Goal: Task Accomplishment & Management: Use online tool/utility

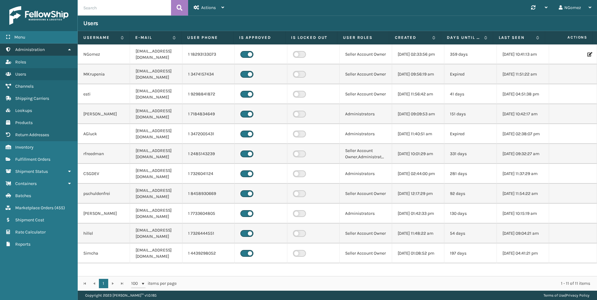
click at [49, 44] on link "Administration" at bounding box center [38, 50] width 77 height 12
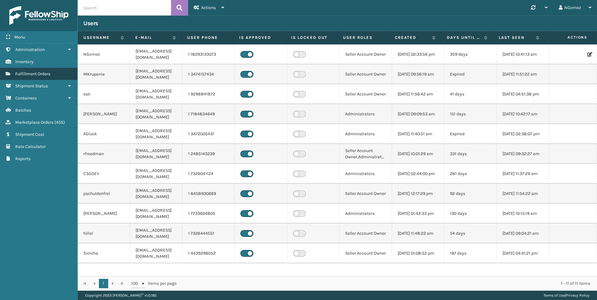
click at [41, 74] on span "Fulfillment Orders" at bounding box center [32, 73] width 35 height 5
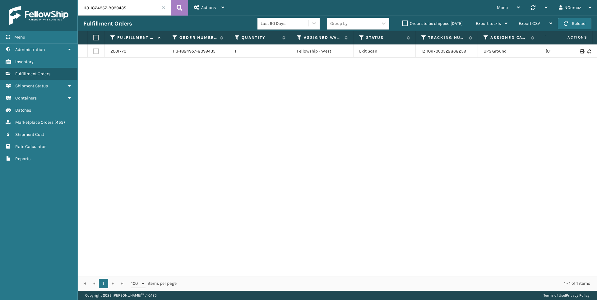
click at [147, 8] on input "113-1824957-8099435" at bounding box center [124, 8] width 93 height 16
paste input "113-4283849-6752260"
type input "113-4283849-6752260"
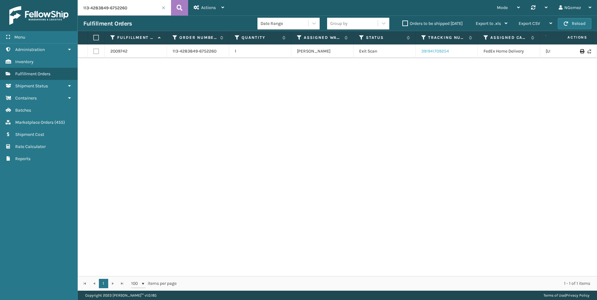
click at [436, 50] on link "391941709254" at bounding box center [435, 50] width 28 height 5
click at [47, 123] on span "Marketplace Orders" at bounding box center [34, 122] width 38 height 5
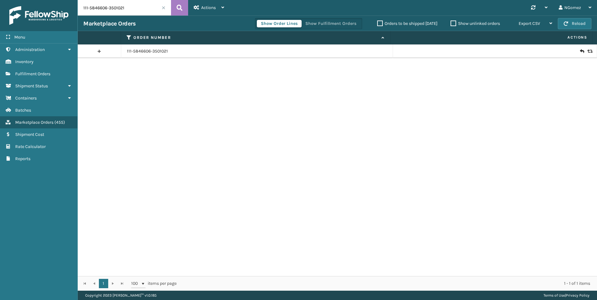
click at [120, 8] on input "111-5846606-3501021" at bounding box center [124, 8] width 93 height 16
paste input "111-5846606-3501021"
type input "111-5846606-3501021"
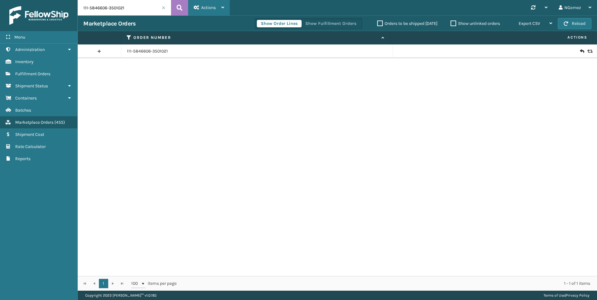
click at [199, 8] on icon at bounding box center [197, 7] width 6 height 4
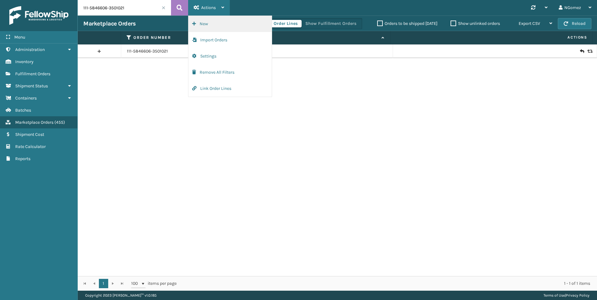
click at [198, 20] on button "New" at bounding box center [229, 24] width 83 height 16
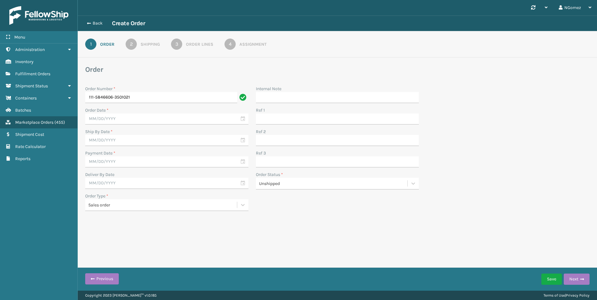
type input "111-5846606-3501021"
click at [146, 121] on input "text" at bounding box center [166, 118] width 163 height 11
click at [125, 175] on div "13" at bounding box center [125, 175] width 10 height 9
type input "[DATE]"
click at [127, 140] on input "text" at bounding box center [166, 140] width 163 height 11
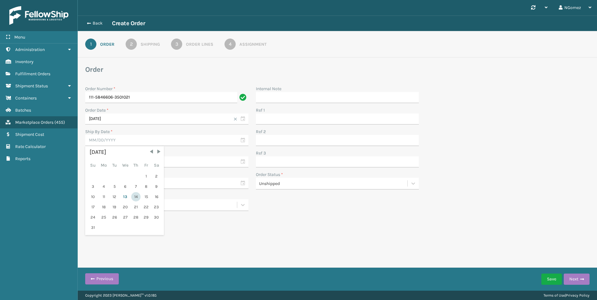
click at [134, 196] on div "14" at bounding box center [135, 196] width 9 height 9
type input "[DATE]"
click at [127, 152] on div "Payment Date *" at bounding box center [166, 153] width 163 height 7
click at [131, 163] on input "text" at bounding box center [166, 161] width 163 height 11
click at [123, 217] on div "13" at bounding box center [125, 218] width 10 height 9
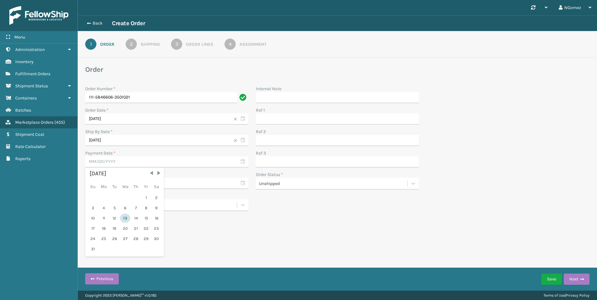
type input "[DATE]"
click at [128, 175] on div "Deliver By Date" at bounding box center [166, 174] width 163 height 7
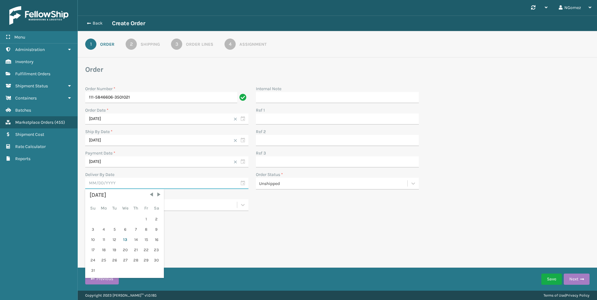
click at [132, 187] on input "text" at bounding box center [166, 183] width 163 height 11
click at [145, 238] on div "15" at bounding box center [145, 239] width 9 height 9
type input "[DATE]"
click at [576, 278] on button "Next" at bounding box center [577, 279] width 26 height 11
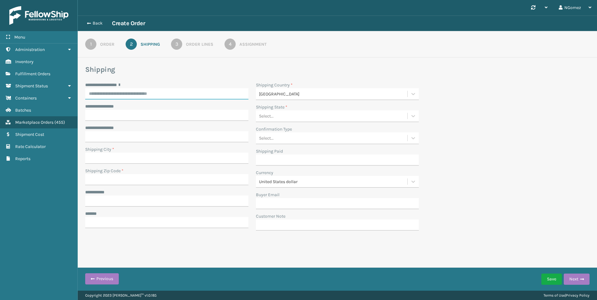
click at [179, 98] on input "**********" at bounding box center [166, 93] width 163 height 11
paste input "**********"
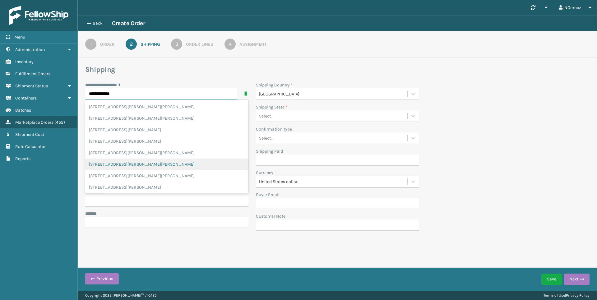
click at [182, 164] on div "[STREET_ADDRESS][PERSON_NAME][PERSON_NAME]" at bounding box center [166, 165] width 163 height 12
type input "**********"
type input "DAHLONEGA"
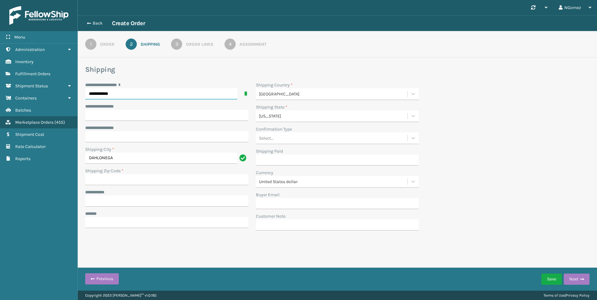
type input "30533-0439"
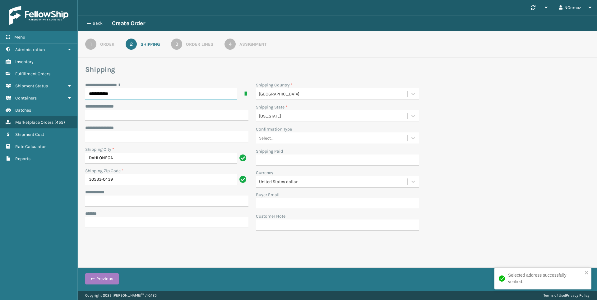
type input "**********"
click at [171, 200] on input "**********" at bounding box center [166, 201] width 163 height 11
paste input "**********"
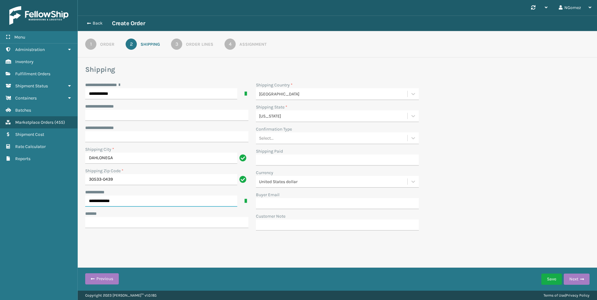
type input "**********"
click at [165, 221] on input "***** *" at bounding box center [166, 222] width 163 height 11
paste input "**********"
type input "**********"
click at [318, 137] on div "Select..." at bounding box center [332, 138] width 152 height 10
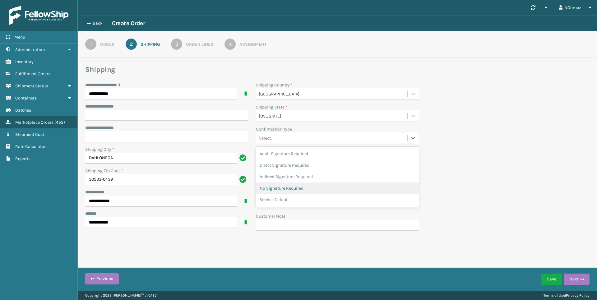
click at [314, 183] on div "No Signature Required" at bounding box center [337, 188] width 163 height 12
drag, startPoint x: 579, startPoint y: 277, endPoint x: 577, endPoint y: 274, distance: 3.4
click at [579, 277] on button "Next" at bounding box center [577, 279] width 26 height 11
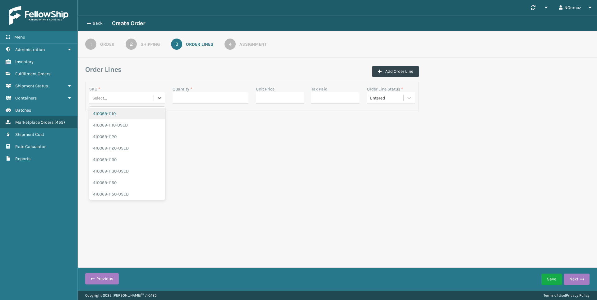
click at [107, 95] on div "Select..." at bounding box center [121, 98] width 64 height 10
type input "410168"
click at [128, 191] on div "410168-RP-2" at bounding box center [127, 193] width 76 height 12
click at [206, 98] on input "Quantity *" at bounding box center [211, 97] width 76 height 11
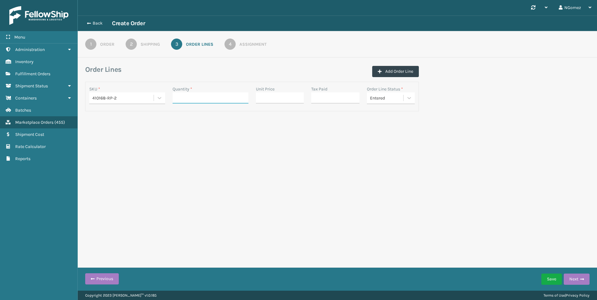
type input "1"
click at [259, 97] on input "Unit Price" at bounding box center [280, 97] width 48 height 11
type input "0.00"
click at [321, 94] on input "Tax Paid" at bounding box center [335, 97] width 48 height 11
type input "0.00"
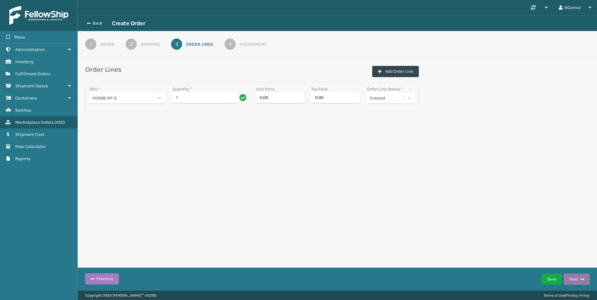
click at [579, 280] on button "Next" at bounding box center [577, 279] width 26 height 11
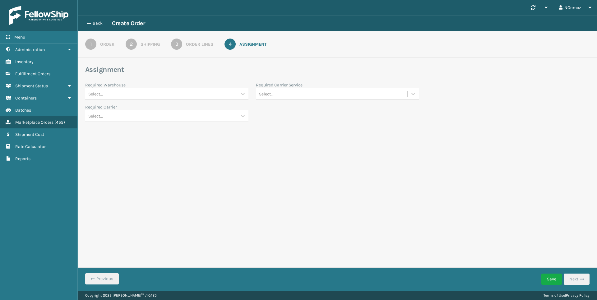
click at [118, 101] on div "Required Warehouse Select... Required Carrier Service Select... Required Carrie…" at bounding box center [251, 102] width 341 height 40
click at [121, 94] on div "Select..." at bounding box center [161, 94] width 152 height 10
click at [141, 165] on div "[US_STATE] (TF Fulfillment)" at bounding box center [166, 167] width 163 height 12
click at [331, 93] on div "Select..." at bounding box center [332, 94] width 152 height 10
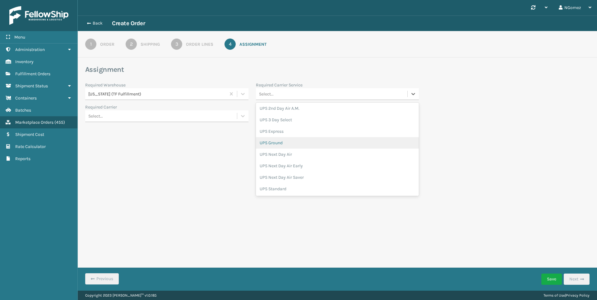
click at [307, 141] on div "UPS Ground" at bounding box center [337, 143] width 163 height 12
click at [550, 278] on button "Save" at bounding box center [551, 279] width 21 height 11
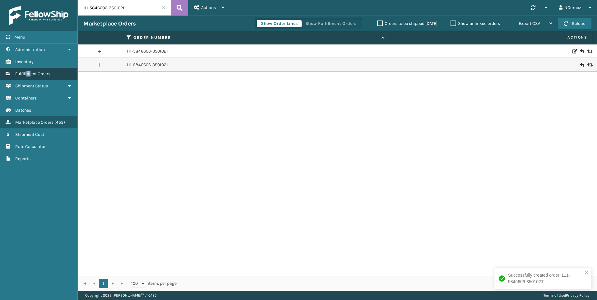
click at [29, 68] on link "Fulfillment Orders" at bounding box center [38, 74] width 77 height 12
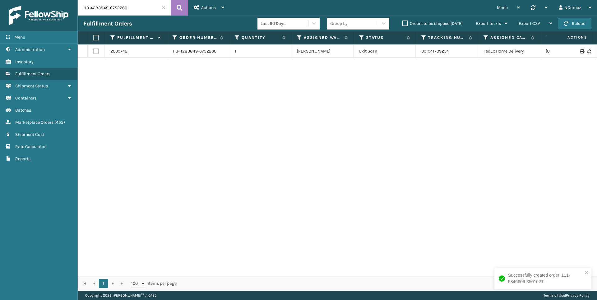
click at [130, 13] on input "113-4283849-6752260" at bounding box center [124, 8] width 93 height 16
paste input "4-3743633-746342878"
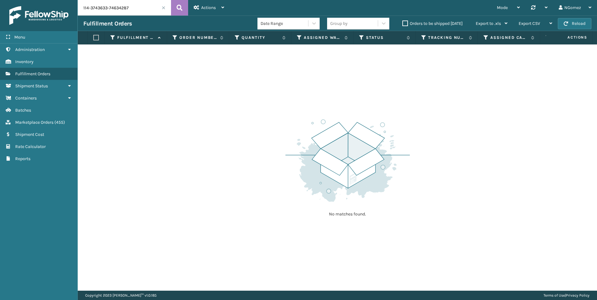
type input "114-3743633-74634287"
click at [131, 9] on input "114-3743633-74634287" at bounding box center [124, 8] width 93 height 16
click at [56, 118] on link "Marketplace Orders ( 455 )" at bounding box center [38, 122] width 77 height 12
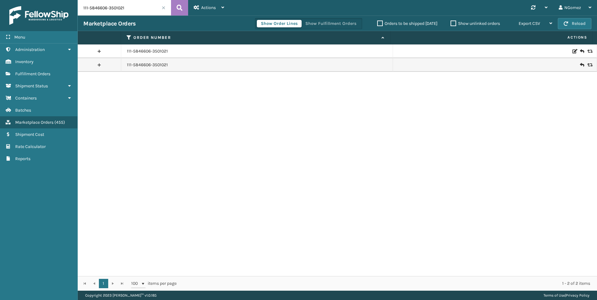
click at [119, 8] on input "111-5846606-3501021" at bounding box center [124, 8] width 93 height 16
paste input "9765451-4051443"
type input "111-9765451-4051443"
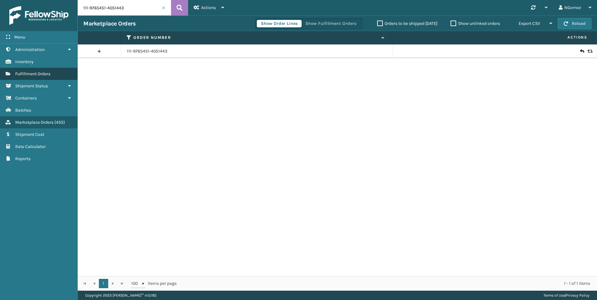
click at [24, 77] on link "Fulfillment Orders" at bounding box center [38, 74] width 77 height 12
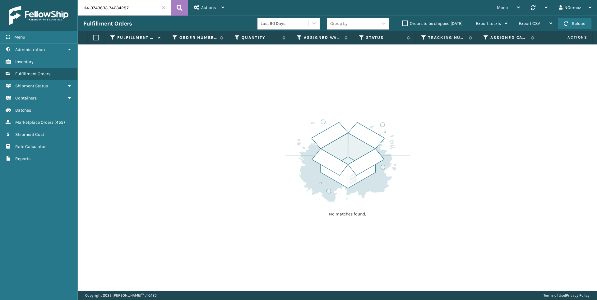
click at [150, 5] on input "114-3743633-74634287" at bounding box center [124, 8] width 93 height 16
paste input "1-9765451-4051443"
type input "111-9765451-4051443"
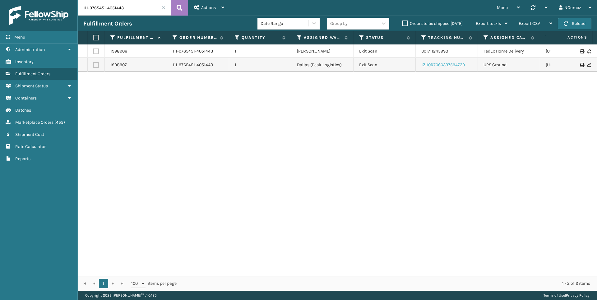
click at [445, 66] on link "1ZH0R7060337594739" at bounding box center [443, 64] width 44 height 5
click at [118, 10] on input "111-9765451-4051443" at bounding box center [124, 8] width 93 height 16
paste input "111-6033070-0652223"
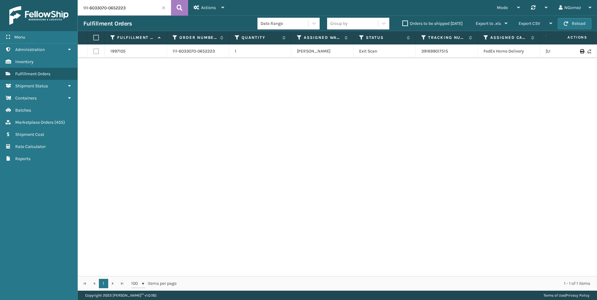
click at [433, 55] on td "391699017515" at bounding box center [447, 51] width 62 height 14
click at [431, 52] on link "391699017515" at bounding box center [434, 50] width 27 height 5
click at [122, 9] on input "111-6033070-0652223" at bounding box center [124, 8] width 93 height 16
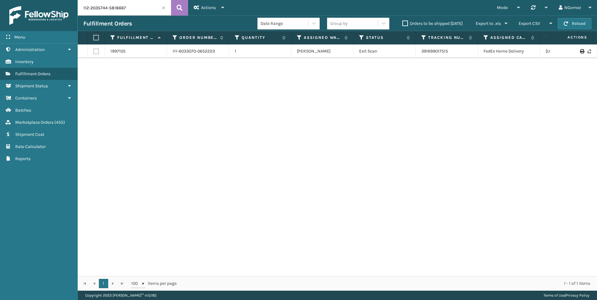
type input "112-2035744-5818667"
drag, startPoint x: 140, startPoint y: 14, endPoint x: 78, endPoint y: 7, distance: 61.9
click at [78, 7] on input "112-2035744-5818667" at bounding box center [124, 8] width 93 height 16
click at [116, 51] on link "2009266" at bounding box center [118, 51] width 17 height 6
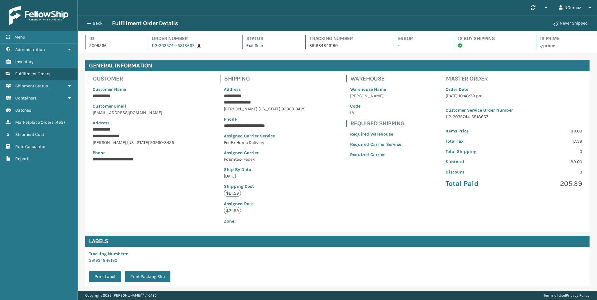
scroll to position [15, 519]
click at [87, 23] on span "button" at bounding box center [88, 23] width 4 height 4
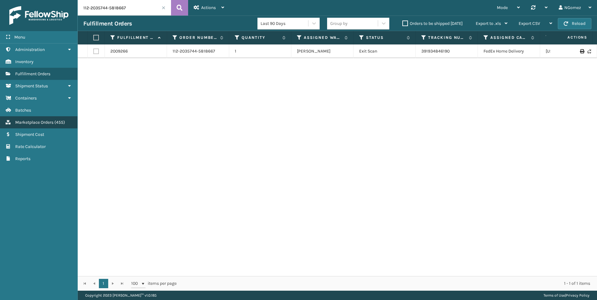
click at [47, 122] on span "Marketplace Orders" at bounding box center [34, 122] width 38 height 5
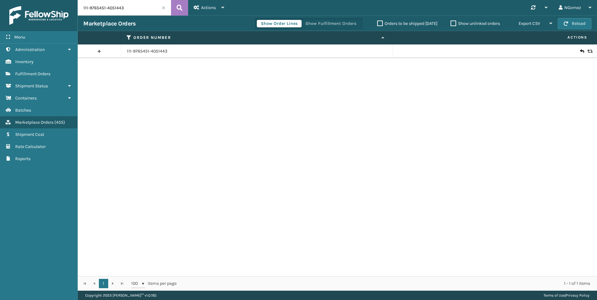
drag, startPoint x: 129, startPoint y: 14, endPoint x: 133, endPoint y: 18, distance: 5.3
click at [133, 18] on div "111-9765451-4051443 Actions New Import Orders Settings Remove All Filters Link …" at bounding box center [337, 145] width 519 height 291
click at [141, 1] on input "111-9765451-4051443" at bounding box center [124, 8] width 93 height 16
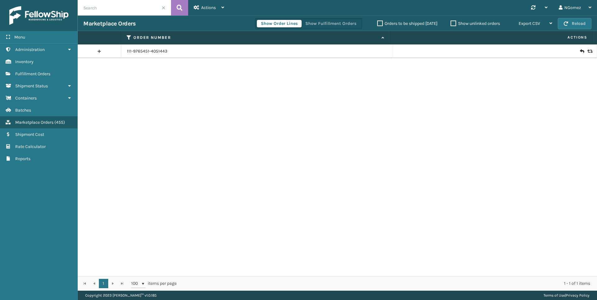
paste input "112-2035744-5818667"
type input "112-2035744-5818667"
drag, startPoint x: 578, startPoint y: 52, endPoint x: 564, endPoint y: 46, distance: 15.2
click at [580, 51] on icon at bounding box center [582, 51] width 4 height 6
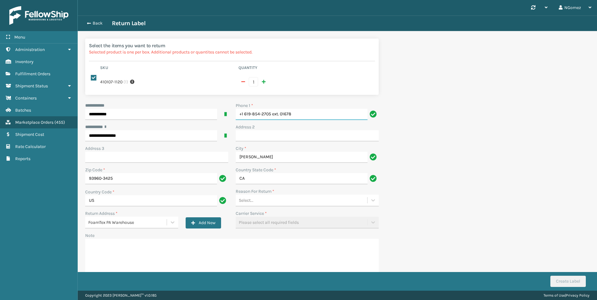
drag, startPoint x: 309, startPoint y: 116, endPoint x: 272, endPoint y: 114, distance: 36.7
click at [272, 114] on input "+1 619-854-2705 ext. 01678" at bounding box center [302, 114] width 132 height 11
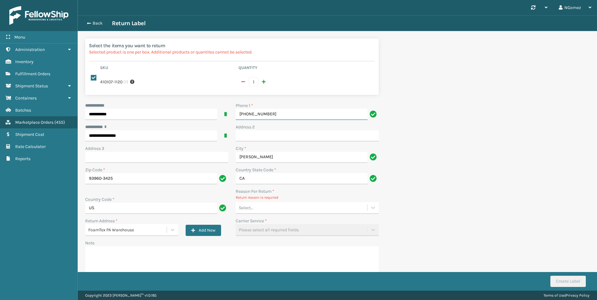
type input "[PHONE_NUMBER]"
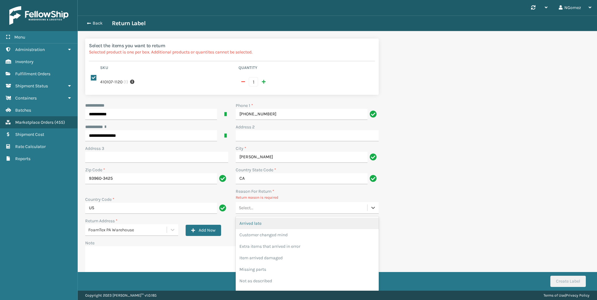
drag, startPoint x: 265, startPoint y: 205, endPoint x: 266, endPoint y: 209, distance: 4.2
click at [265, 207] on div "Select..." at bounding box center [301, 208] width 131 height 10
click at [276, 230] on div "Customer changed mind" at bounding box center [307, 235] width 143 height 12
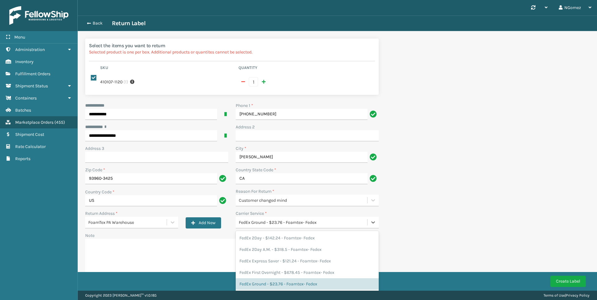
click at [301, 227] on div "FedEx Ground - $23.76 - Foamtex- Fedex" at bounding box center [301, 222] width 131 height 10
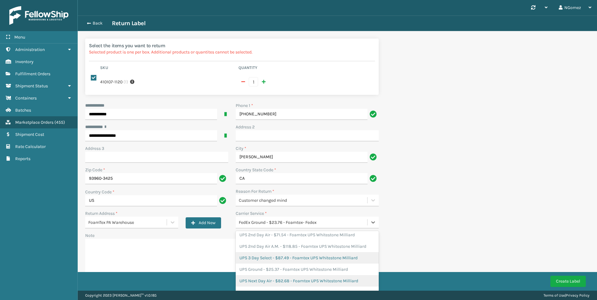
scroll to position [93, 0]
drag, startPoint x: 287, startPoint y: 260, endPoint x: 313, endPoint y: 260, distance: 26.1
click at [287, 260] on div "UPS Ground - $25.37 - Foamtex UPS Whitestone Milliard" at bounding box center [307, 260] width 143 height 12
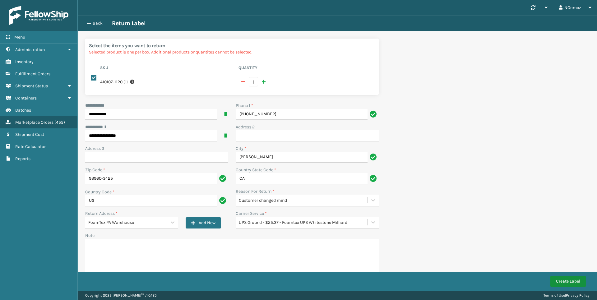
click at [569, 279] on button "Create Label" at bounding box center [567, 281] width 35 height 11
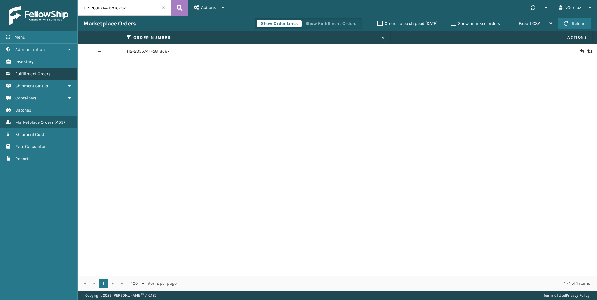
click at [38, 76] on link "Fulfillment Orders" at bounding box center [38, 74] width 77 height 12
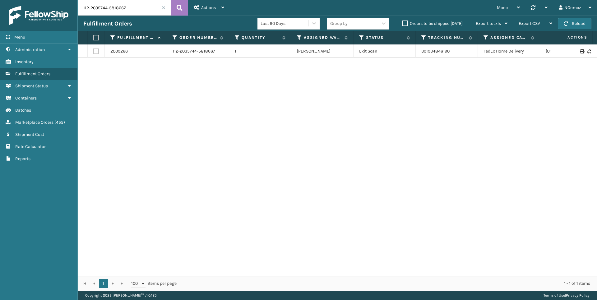
click at [121, 8] on input "112-2035744-5818667" at bounding box center [124, 8] width 93 height 16
paste input "111-6033070-0652223"
type input "111-6033070-0652223"
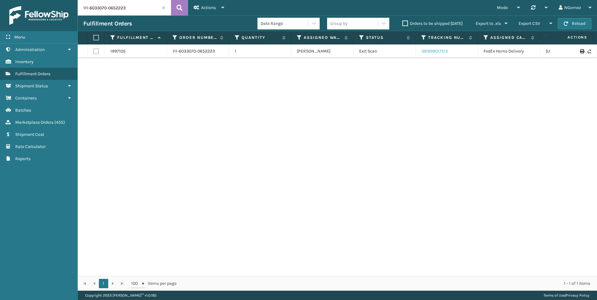
click at [435, 49] on link "391699017515" at bounding box center [434, 50] width 27 height 5
click at [122, 3] on input "111-6033070-0652223" at bounding box center [124, 8] width 93 height 16
paste input "113-0263938-0978677"
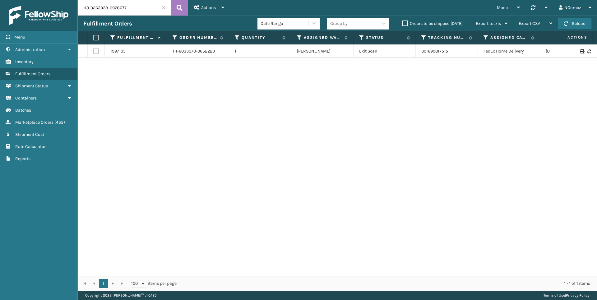
type input "113-0263938-0978677"
click at [436, 50] on link "390951553341" at bounding box center [435, 50] width 28 height 5
click at [50, 122] on span "Marketplace Orders" at bounding box center [34, 122] width 38 height 5
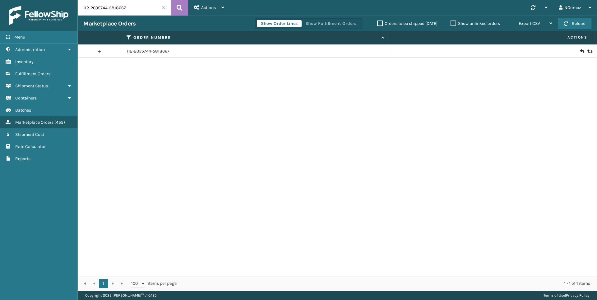
click at [110, 11] on input "112-2035744-5818667" at bounding box center [124, 8] width 93 height 16
paste input "1-1970356-0816234"
type input "111-1970356-0816234"
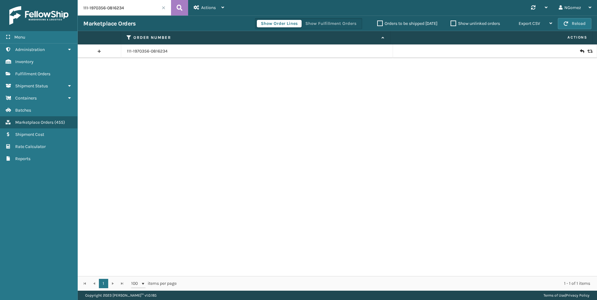
click at [580, 53] on icon at bounding box center [582, 51] width 4 height 6
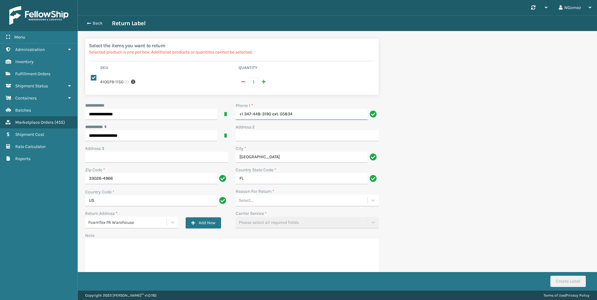
drag, startPoint x: 302, startPoint y: 113, endPoint x: 273, endPoint y: 115, distance: 29.9
click at [273, 115] on input "+1 347-448-3190 ext. 05834" at bounding box center [302, 114] width 132 height 11
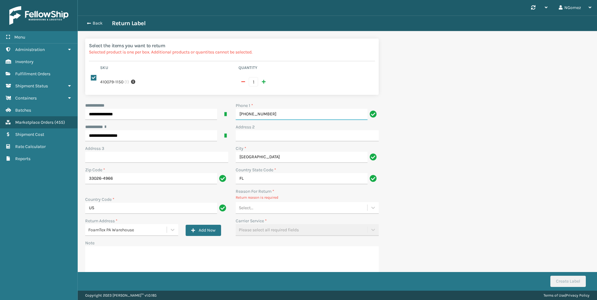
type input "[PHONE_NUMBER]"
click at [274, 206] on div "Select..." at bounding box center [301, 208] width 131 height 10
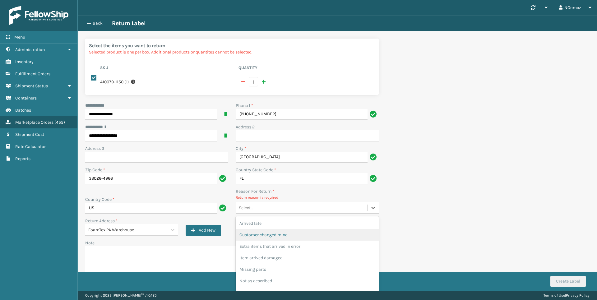
click at [282, 236] on div "Customer changed mind" at bounding box center [307, 235] width 143 height 12
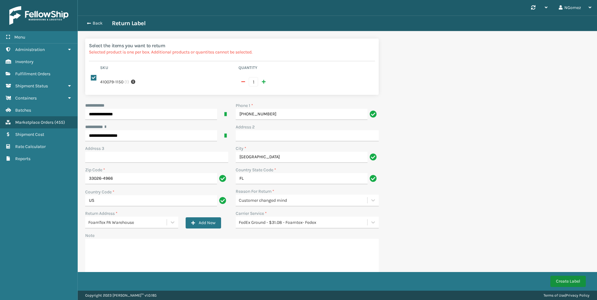
click at [568, 278] on button "Create Label" at bounding box center [567, 281] width 35 height 11
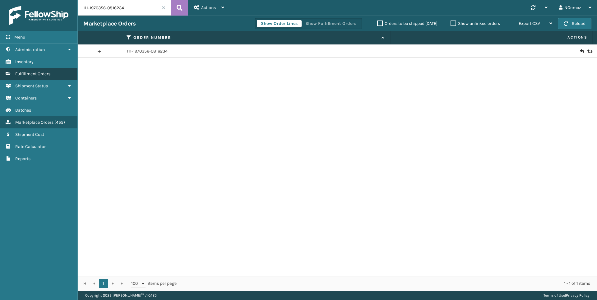
click at [44, 74] on span "Fulfillment Orders" at bounding box center [32, 73] width 35 height 5
